Goal: Transaction & Acquisition: Purchase product/service

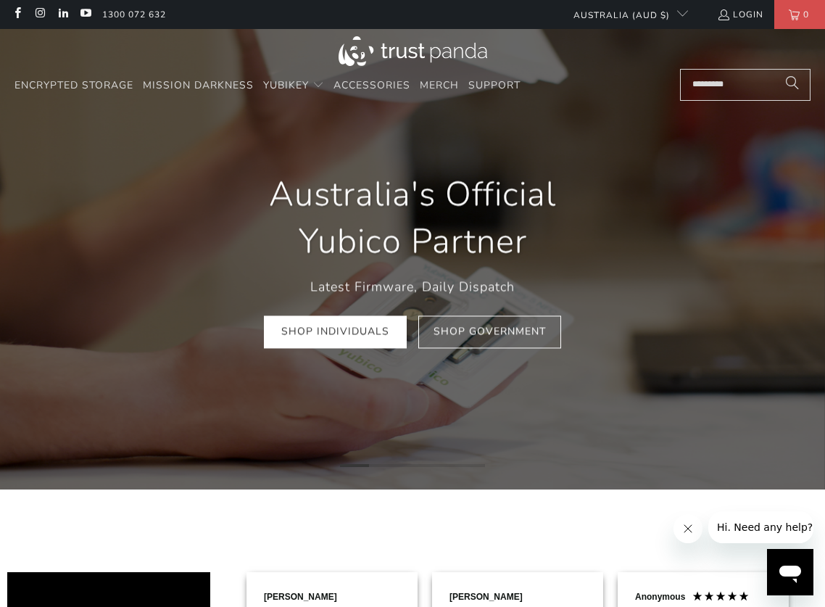
click at [714, 76] on input "Search..." at bounding box center [745, 85] width 130 height 32
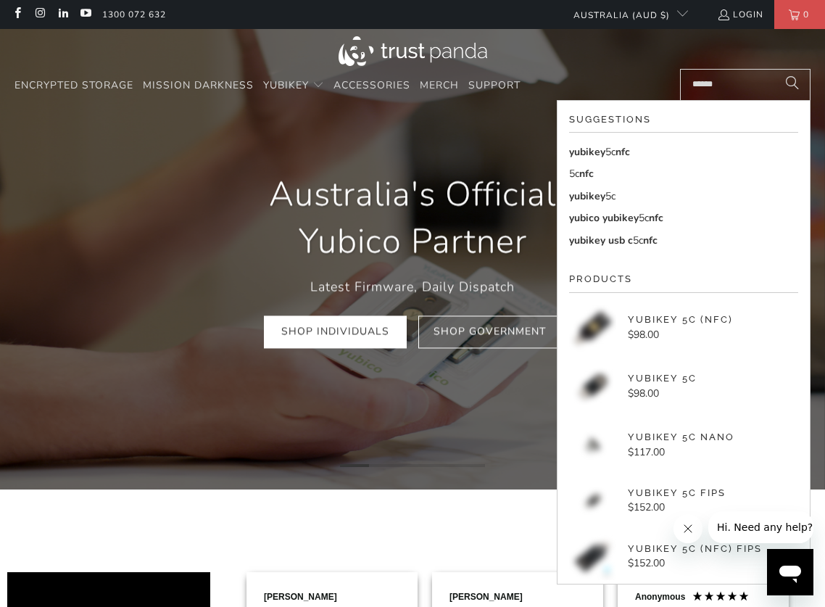
type input "******"
click at [774, 69] on button "Search" at bounding box center [792, 85] width 36 height 32
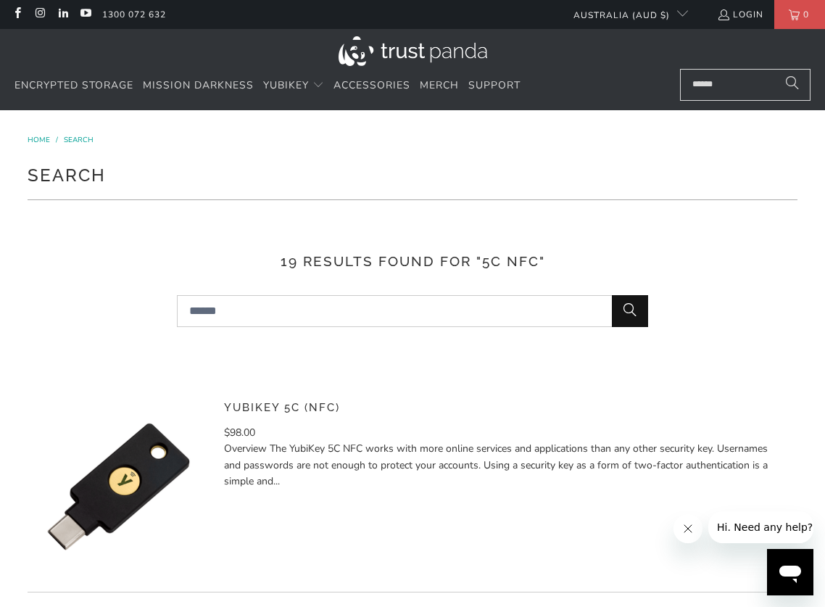
drag, startPoint x: 270, startPoint y: 397, endPoint x: 259, endPoint y: 416, distance: 21.4
click at [270, 397] on h5 "YubiKey 5C (NFC)" at bounding box center [505, 408] width 562 height 24
click at [263, 407] on link "YubiKey 5C (NFC)" at bounding box center [282, 407] width 116 height 13
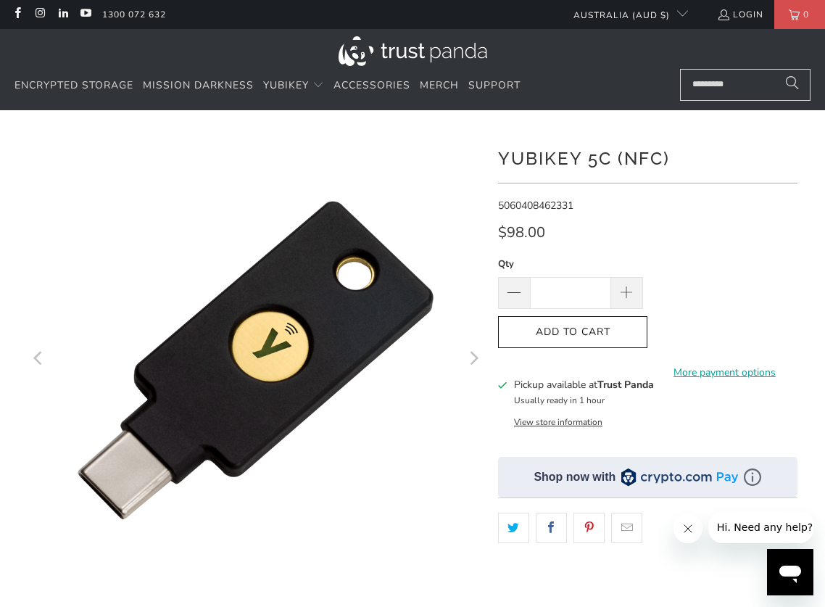
click at [383, 41] on img at bounding box center [412, 51] width 149 height 30
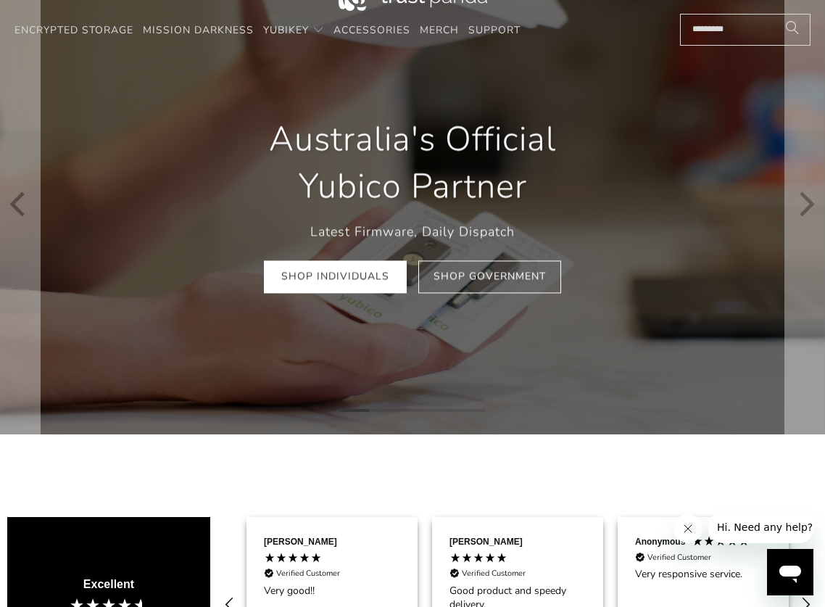
scroll to position [91, 0]
